Goal: Check status

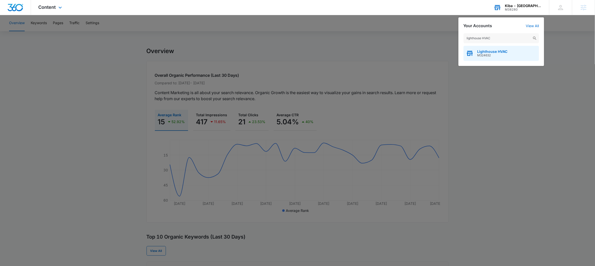
type input "lighthouse HVAC"
click at [476, 54] on div "Lighthouse HVAC M324632" at bounding box center [501, 53] width 76 height 15
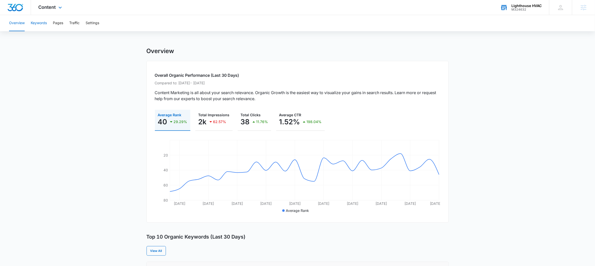
click at [36, 25] on button "Keywords" at bounding box center [39, 23] width 16 height 16
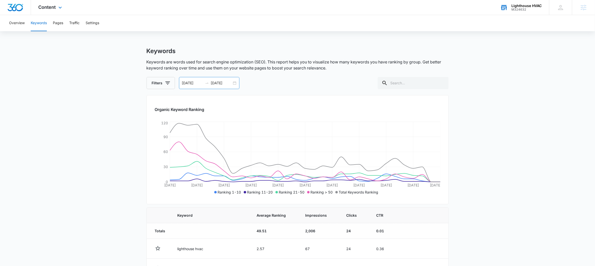
click at [236, 84] on div "[DATE] [DATE]" at bounding box center [209, 83] width 60 height 12
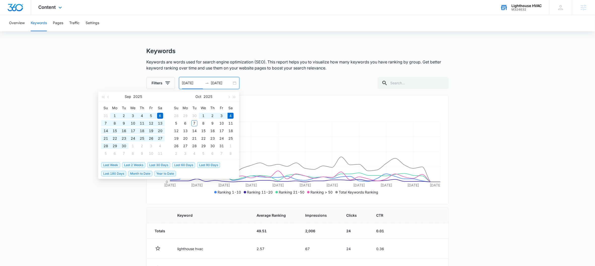
click at [168, 172] on span "Year to Date" at bounding box center [165, 174] width 22 height 6
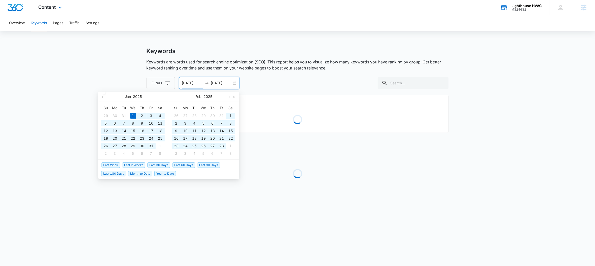
type input "[DATE]"
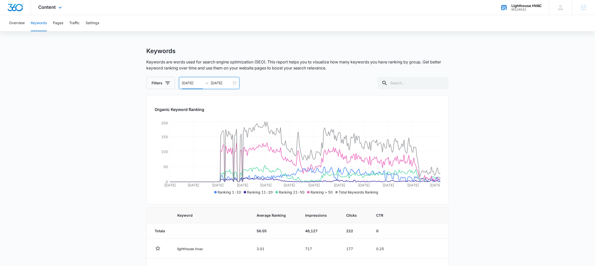
click at [60, 11] on div "Content Apps Reputation CRM Email Social POS Content Ads Intelligence Files Bra…" at bounding box center [51, 7] width 40 height 15
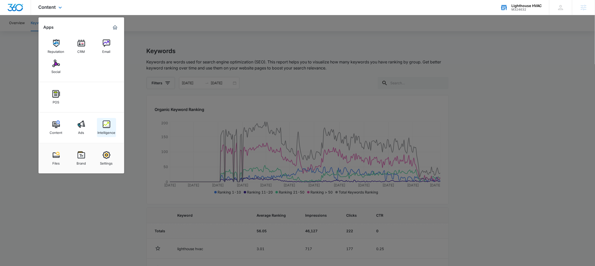
click at [98, 129] on div "Intelligence" at bounding box center [106, 131] width 18 height 7
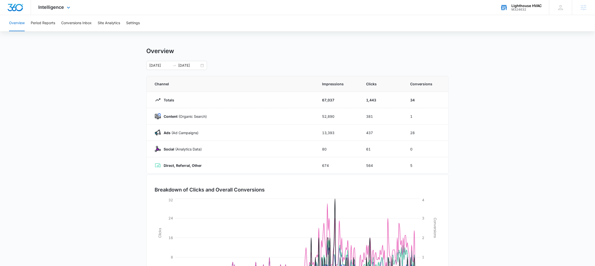
click at [54, 4] on div "Intelligence Apps Reputation CRM Email Social POS Content Ads Intelligence File…" at bounding box center [55, 7] width 48 height 15
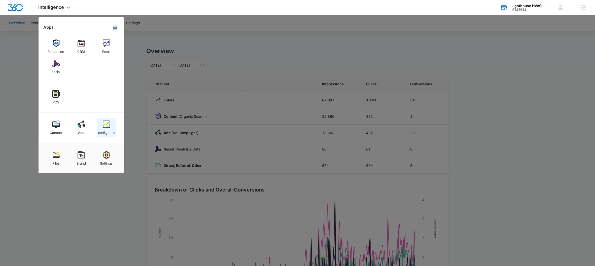
click at [108, 129] on div "Intelligence" at bounding box center [106, 131] width 18 height 7
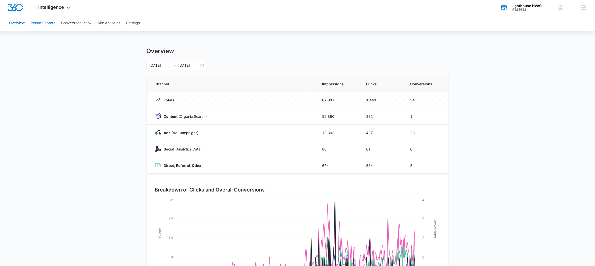
click at [45, 20] on button "Period Reports" at bounding box center [43, 23] width 24 height 16
